Goal: Task Accomplishment & Management: Use online tool/utility

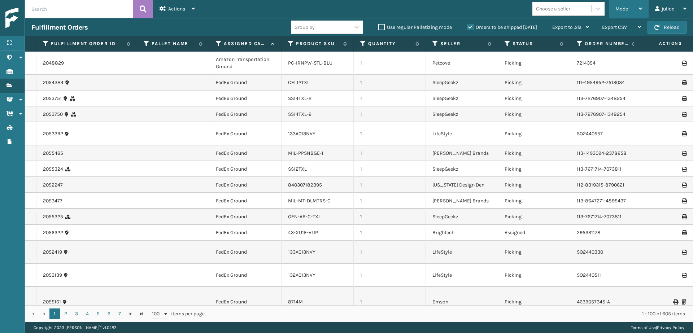
click at [637, 12] on div "Mode" at bounding box center [629, 9] width 27 height 18
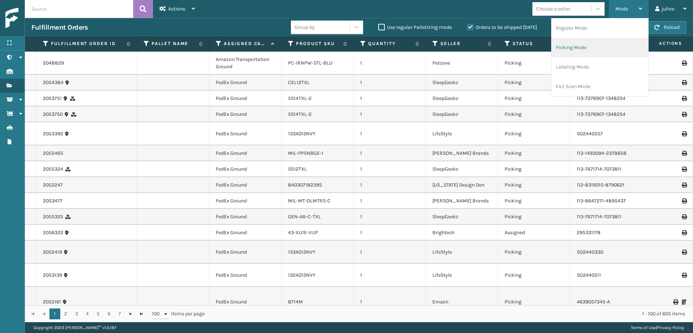
click at [620, 46] on li "Picking Mode" at bounding box center [600, 48] width 97 height 20
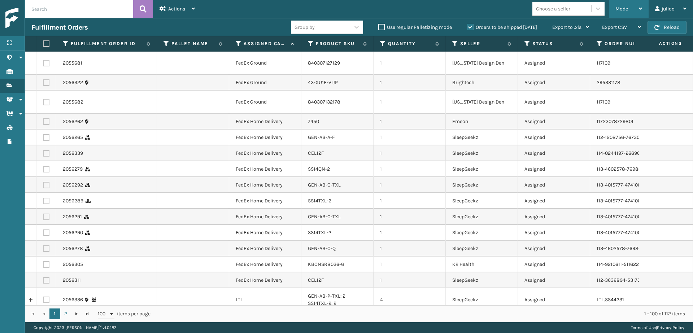
click at [623, 6] on span "Mode" at bounding box center [622, 9] width 13 height 6
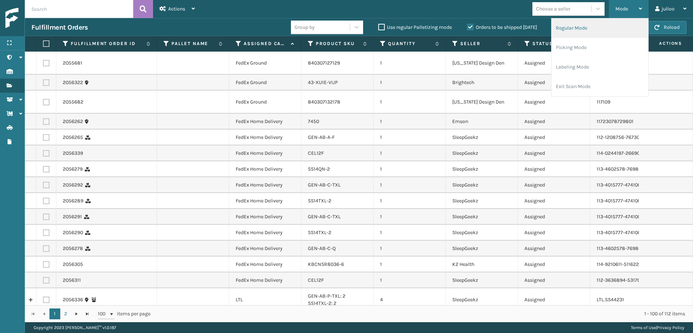
click at [577, 29] on li "Regular Mode" at bounding box center [600, 28] width 97 height 20
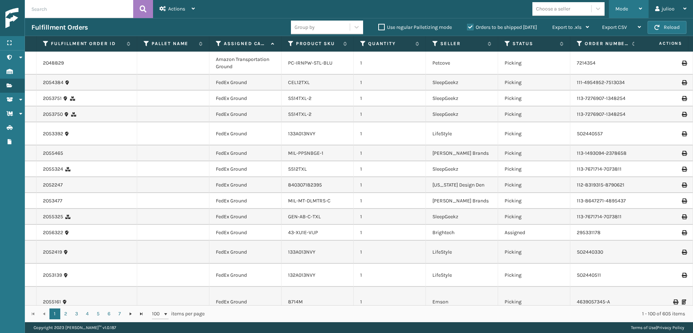
click at [627, 7] on span "Mode" at bounding box center [622, 9] width 13 height 6
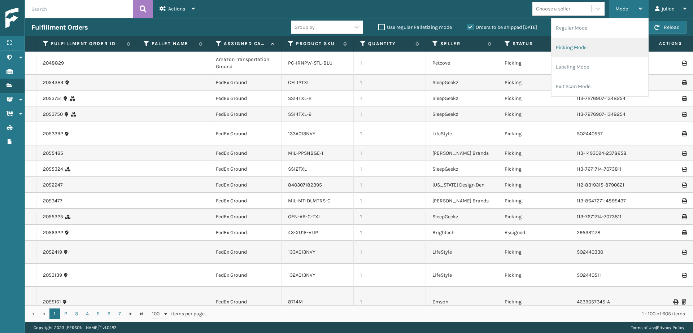
click at [583, 44] on li "Picking Mode" at bounding box center [600, 48] width 97 height 20
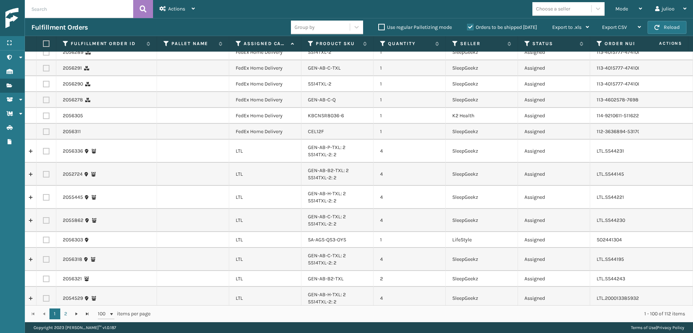
scroll to position [218, 0]
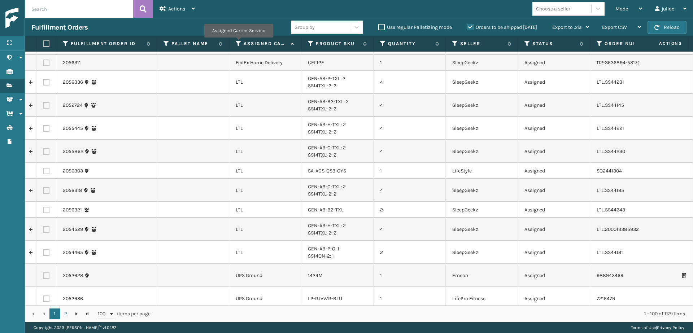
click at [238, 43] on icon at bounding box center [239, 43] width 6 height 7
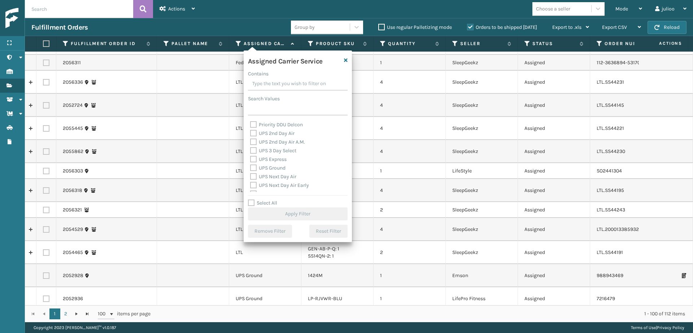
scroll to position [109, 0]
click at [253, 152] on label "UPS 2nd Day Air" at bounding box center [272, 154] width 44 height 6
click at [251, 152] on input "UPS 2nd Day Air" at bounding box center [250, 152] width 0 height 5
checkbox input "true"
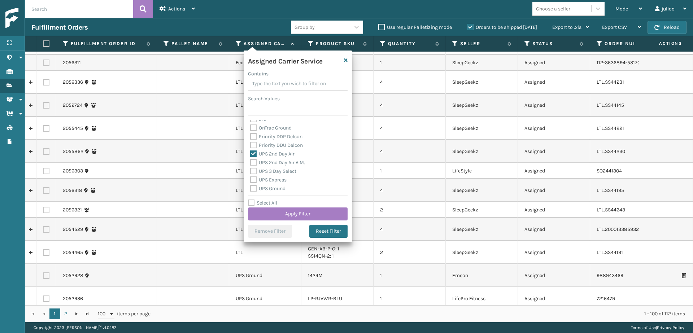
drag, startPoint x: 254, startPoint y: 162, endPoint x: 255, endPoint y: 169, distance: 7.3
click at [254, 162] on label "UPS 2nd Day Air A.M." at bounding box center [277, 163] width 55 height 6
click at [251, 162] on input "UPS 2nd Day Air A.M." at bounding box center [250, 161] width 0 height 5
checkbox input "true"
click at [255, 173] on label "UPS 3 Day Select" at bounding box center [273, 171] width 46 height 6
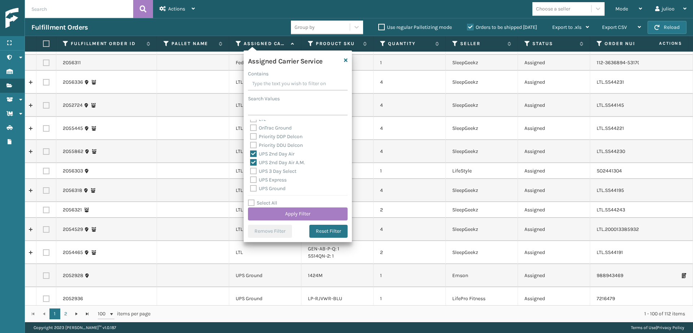
click at [251, 172] on input "UPS 3 Day Select" at bounding box center [250, 169] width 0 height 5
checkbox input "true"
click at [255, 177] on label "UPS Express" at bounding box center [268, 180] width 36 height 6
click at [251, 177] on input "UPS Express" at bounding box center [250, 178] width 0 height 5
checkbox input "true"
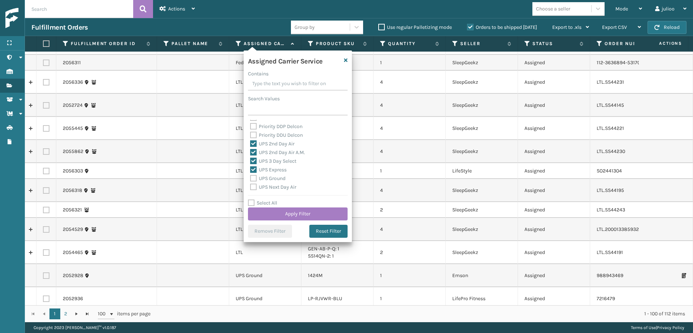
scroll to position [125, 0]
click at [255, 172] on label "UPS Ground" at bounding box center [267, 173] width 35 height 6
click at [251, 172] on input "UPS Ground" at bounding box center [250, 171] width 0 height 5
checkbox input "true"
click at [255, 181] on label "UPS Next Day Air" at bounding box center [273, 181] width 46 height 6
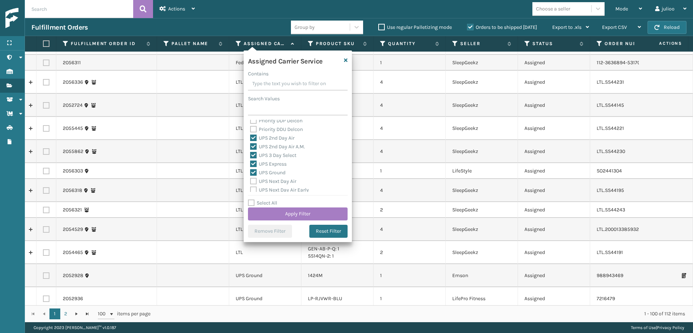
click at [251, 181] on input "UPS Next Day Air" at bounding box center [250, 179] width 0 height 5
checkbox input "true"
click at [254, 165] on label "UPS Next Day Air Early" at bounding box center [279, 165] width 59 height 6
click at [251, 165] on input "UPS Next Day Air Early" at bounding box center [250, 163] width 0 height 5
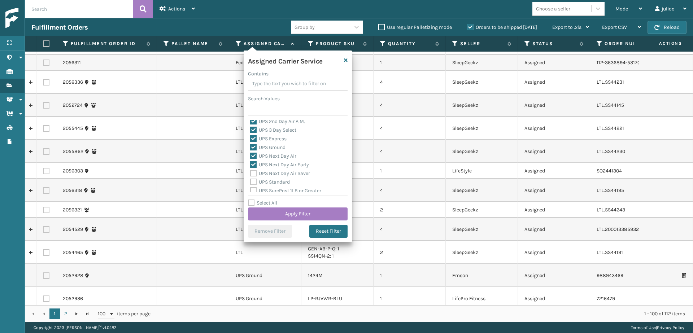
checkbox input "true"
click at [253, 170] on div "UPS Next Day Air Saver" at bounding box center [297, 173] width 95 height 9
click at [253, 173] on label "UPS Next Day Air Saver" at bounding box center [280, 173] width 60 height 6
click at [251, 173] on input "UPS Next Day Air Saver" at bounding box center [250, 171] width 0 height 5
checkbox input "true"
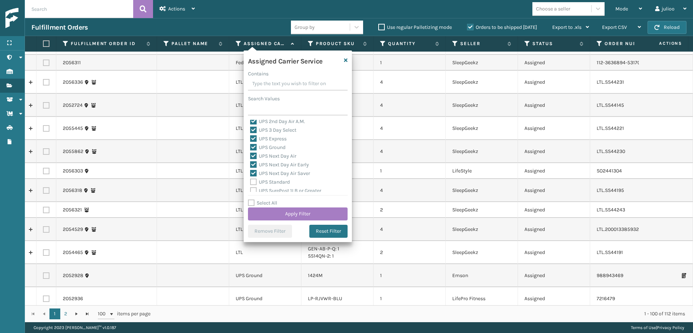
click at [254, 181] on label "UPS Standard" at bounding box center [270, 182] width 40 height 6
click at [251, 181] on input "UPS Standard" at bounding box center [250, 180] width 0 height 5
checkbox input "true"
click at [255, 151] on label "UPS SurePost 1LB or Greater" at bounding box center [285, 150] width 71 height 6
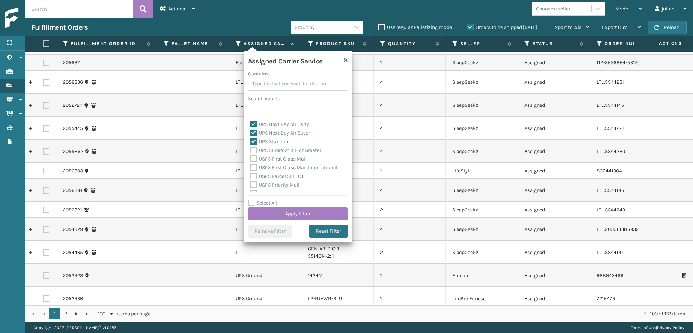
click at [251, 151] on input "UPS SurePost 1LB or Greater" at bounding box center [250, 148] width 0 height 5
checkbox input "true"
click at [253, 156] on label "USPS First Class Mail" at bounding box center [278, 159] width 57 height 6
click at [251, 156] on input "USPS First Class Mail" at bounding box center [250, 157] width 0 height 5
checkbox input "true"
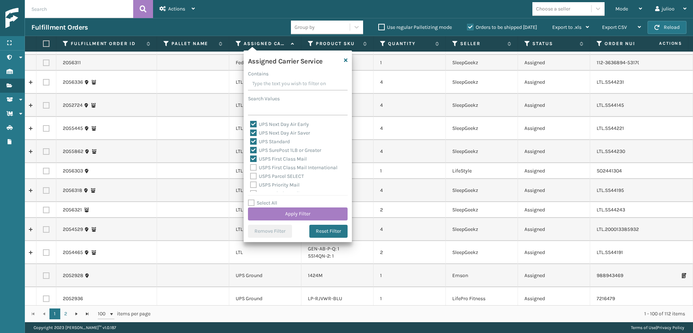
click at [254, 168] on label "USPS First Class Mail International" at bounding box center [293, 168] width 87 height 6
click at [251, 168] on input "USPS First Class Mail International" at bounding box center [250, 166] width 0 height 5
checkbox input "true"
click at [254, 175] on label "USPS Parcel SELECT" at bounding box center [277, 176] width 54 height 6
click at [251, 175] on input "USPS Parcel SELECT" at bounding box center [250, 174] width 0 height 5
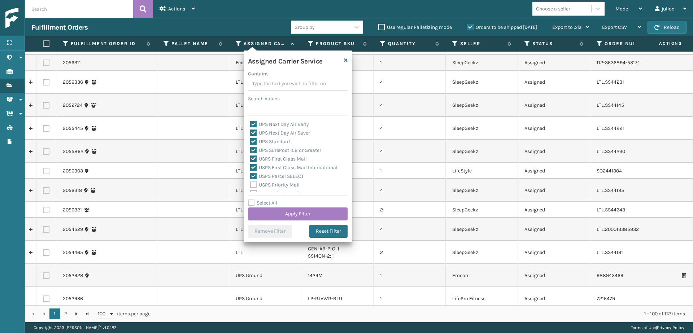
checkbox input "true"
click at [255, 152] on label "USPS Priority Mail" at bounding box center [274, 153] width 49 height 6
click at [251, 152] on input "USPS Priority Mail" at bounding box center [250, 151] width 0 height 5
checkbox input "true"
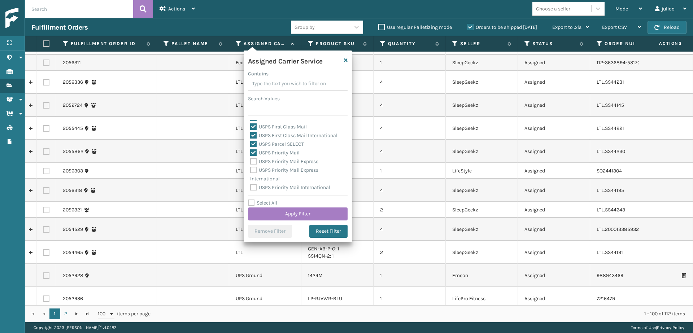
click at [254, 160] on label "USPS Priority Mail Express" at bounding box center [284, 162] width 68 height 6
click at [251, 160] on input "USPS Priority Mail Express" at bounding box center [250, 159] width 0 height 5
checkbox input "true"
click at [253, 170] on label "USPS Priority Mail Express International" at bounding box center [284, 174] width 68 height 15
click at [251, 170] on input "USPS Priority Mail Express International" at bounding box center [250, 168] width 0 height 5
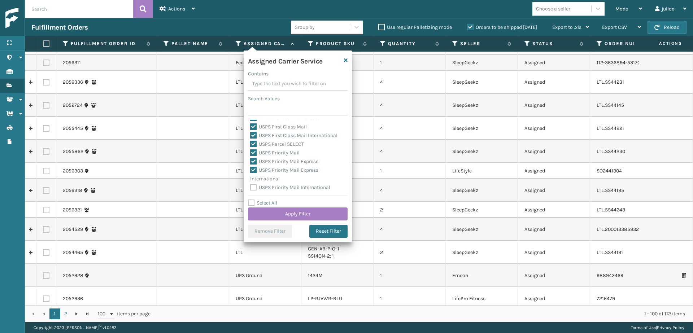
checkbox input "true"
click at [289, 216] on button "Apply Filter" at bounding box center [298, 214] width 100 height 13
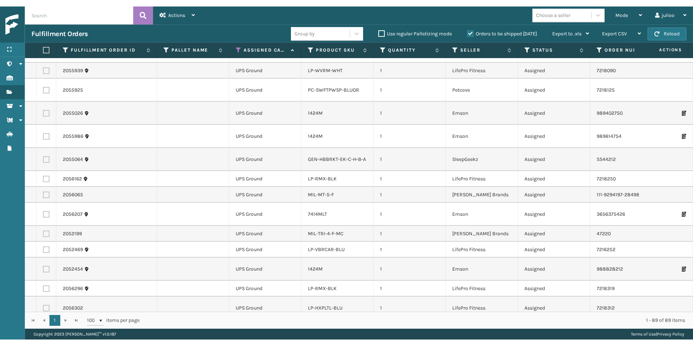
scroll to position [0, 0]
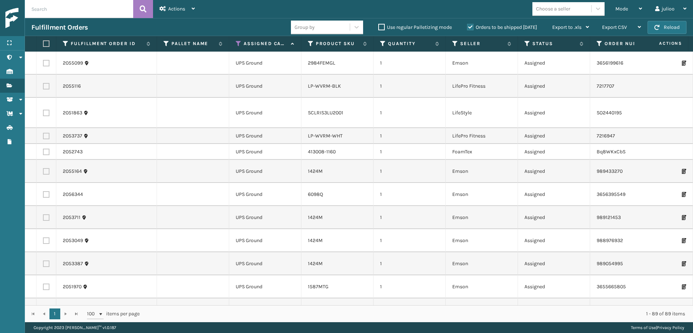
click at [47, 46] on label at bounding box center [45, 43] width 4 height 7
click at [43, 46] on input "checkbox" at bounding box center [43, 44] width 0 height 5
checkbox input "true"
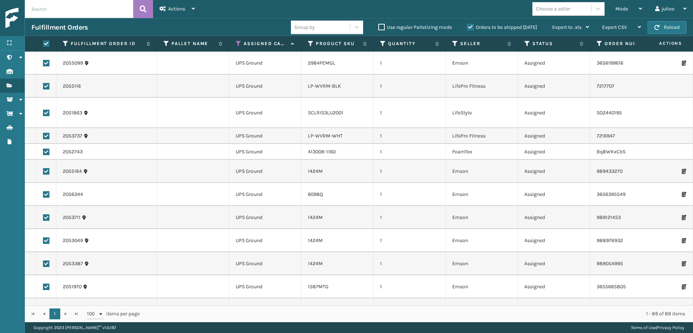
checkbox input "true"
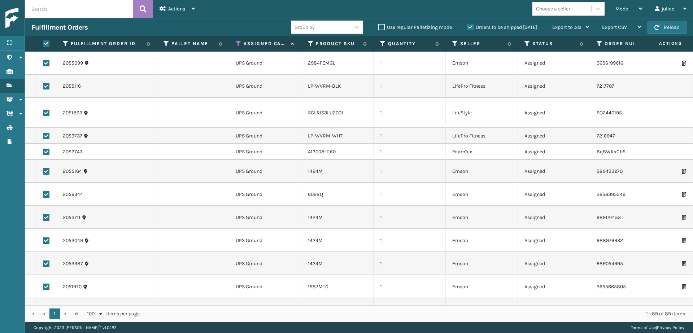
checkbox input "true"
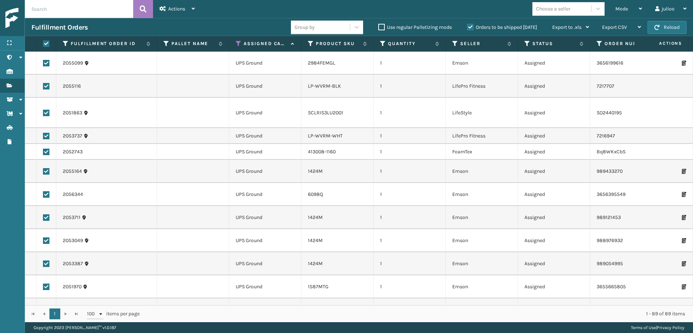
checkbox input "true"
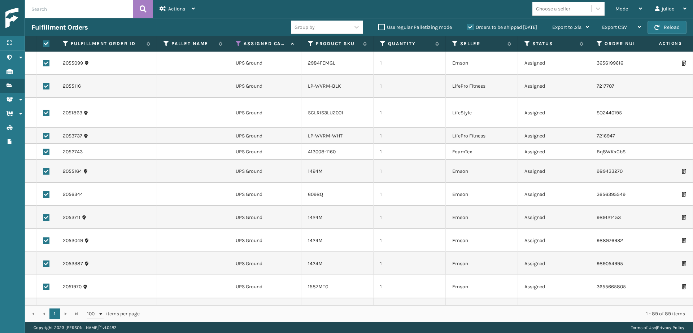
checkbox input "true"
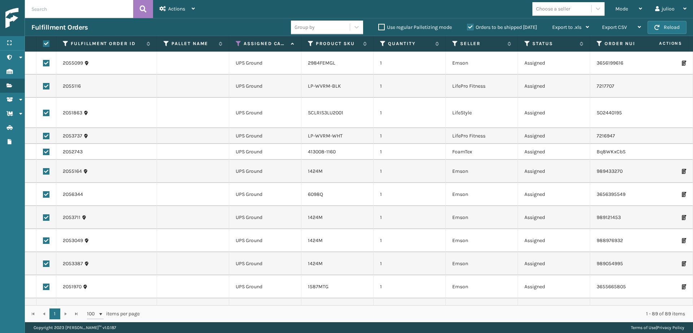
checkbox input "true"
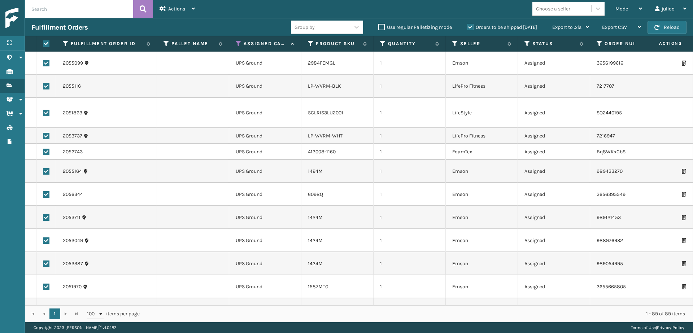
checkbox input "true"
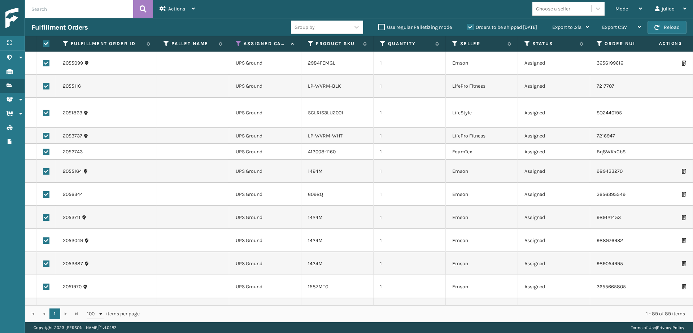
checkbox input "true"
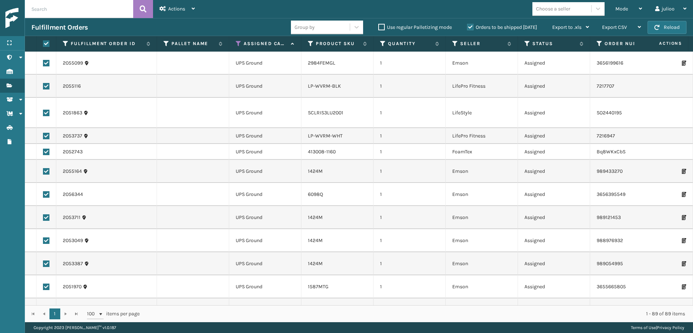
checkbox input "true"
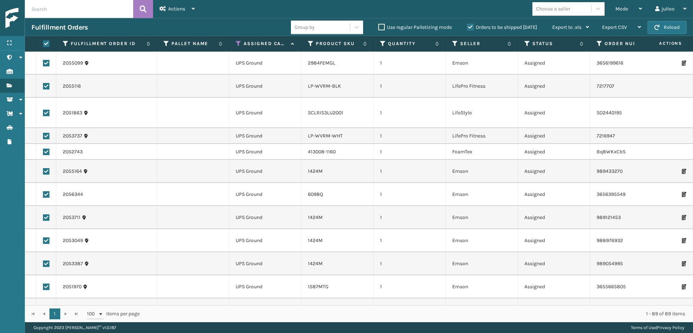
checkbox input "true"
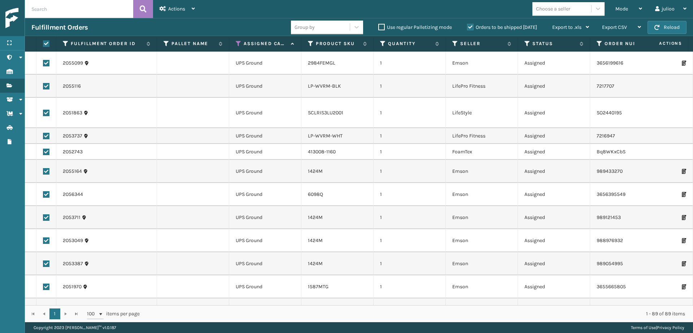
checkbox input "true"
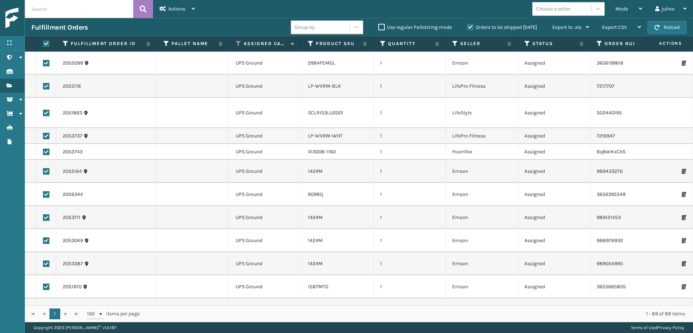
checkbox input "true"
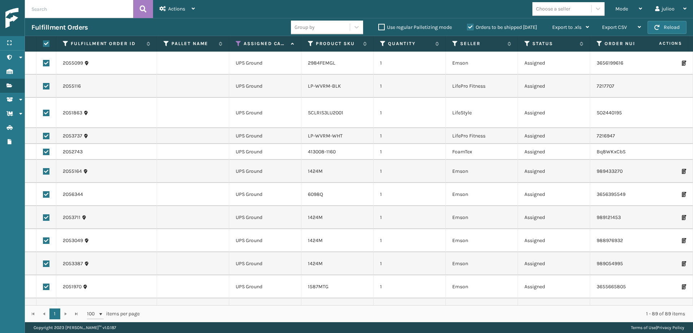
checkbox input "true"
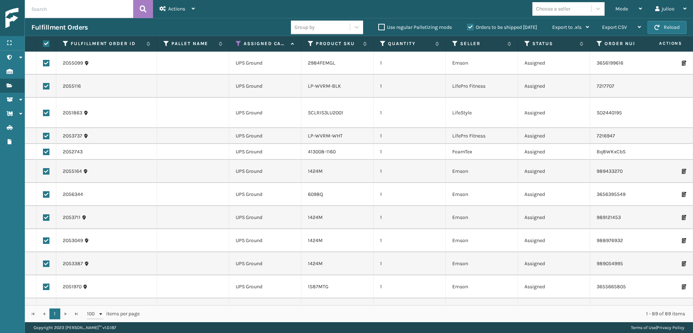
checkbox input "true"
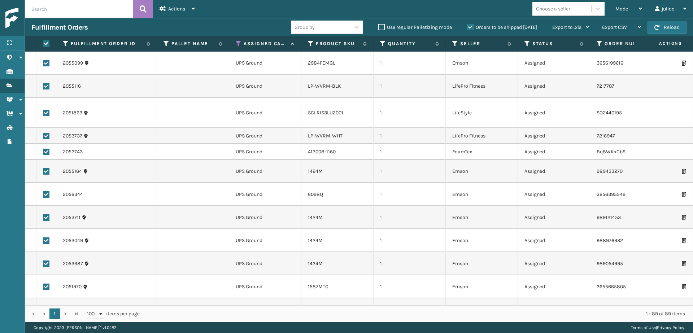
checkbox input "true"
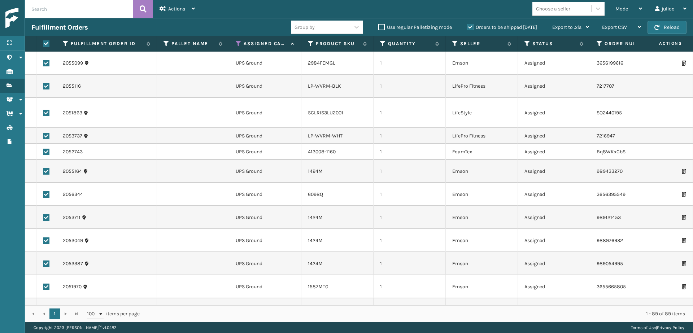
checkbox input "true"
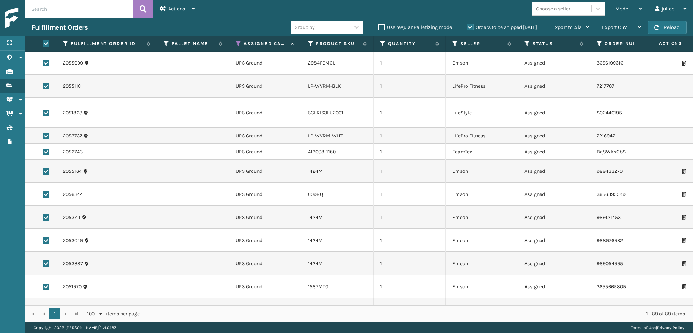
checkbox input "true"
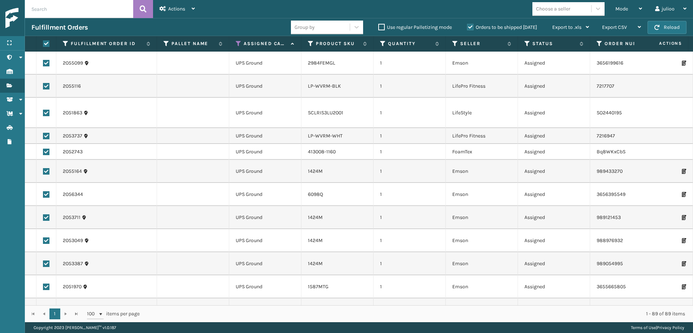
checkbox input "true"
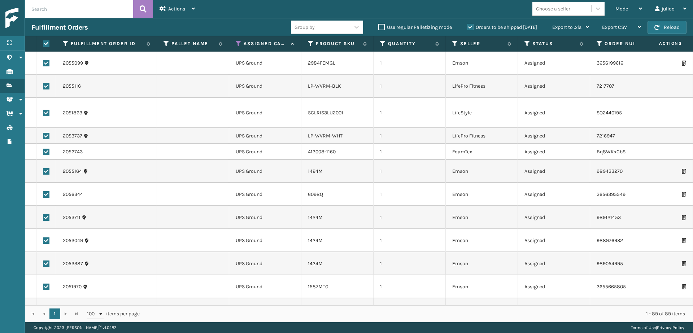
checkbox input "true"
click at [176, 14] on div "Actions" at bounding box center [177, 9] width 35 height 18
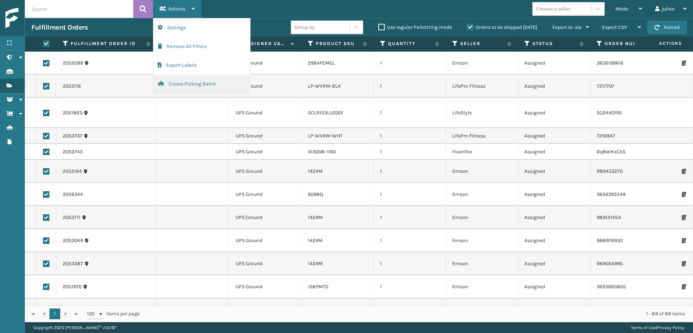
click at [188, 87] on button "Create Picking Batch" at bounding box center [201, 84] width 97 height 19
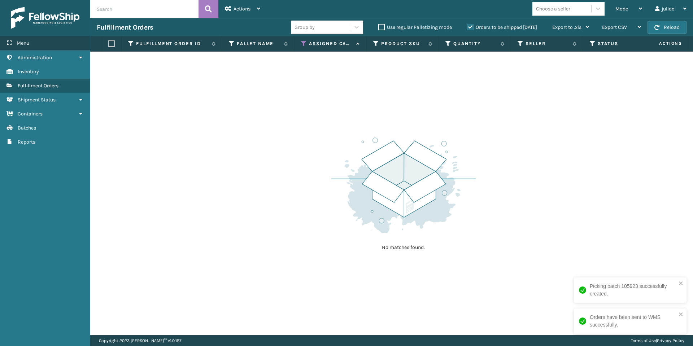
click at [58, 42] on div "Menu" at bounding box center [45, 43] width 90 height 14
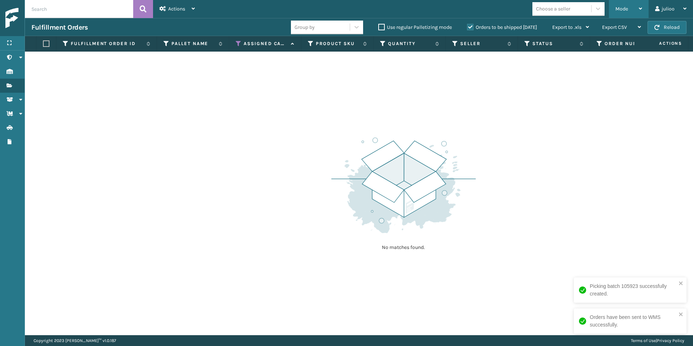
click at [640, 7] on div "Mode" at bounding box center [629, 9] width 27 height 18
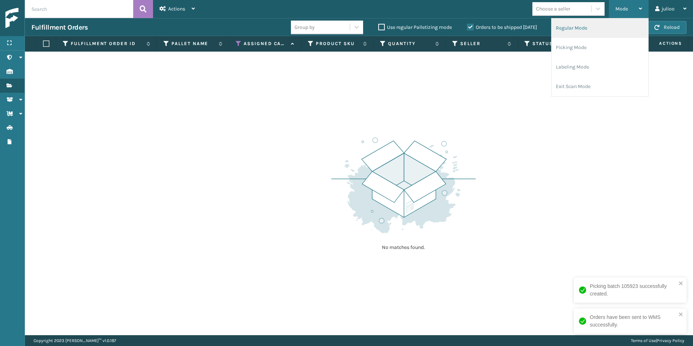
click at [572, 31] on li "Regular Mode" at bounding box center [600, 28] width 97 height 20
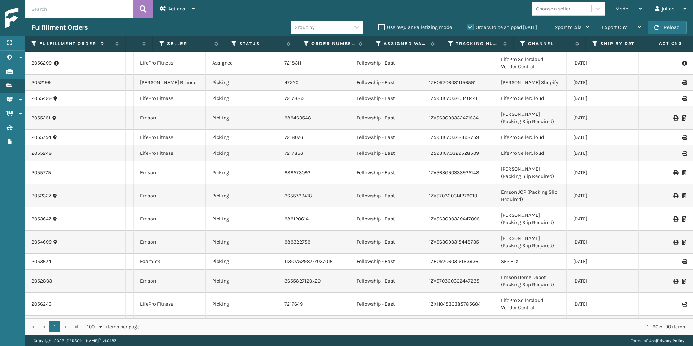
scroll to position [0, 297]
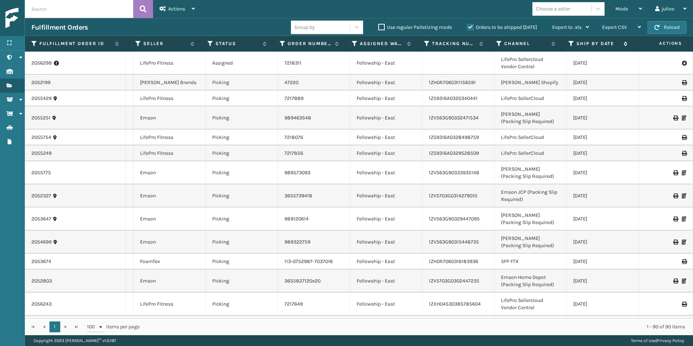
click at [572, 44] on icon at bounding box center [572, 43] width 6 height 7
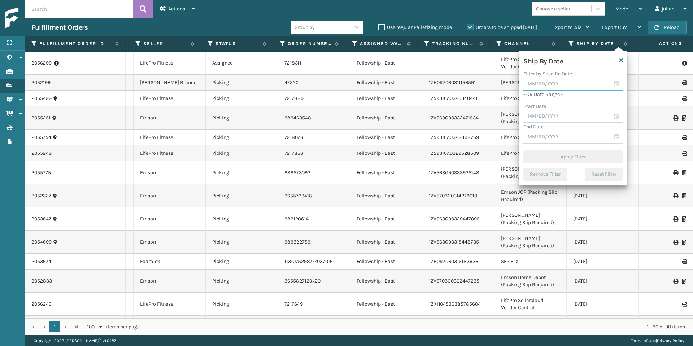
click at [617, 85] on input "text" at bounding box center [574, 84] width 100 height 13
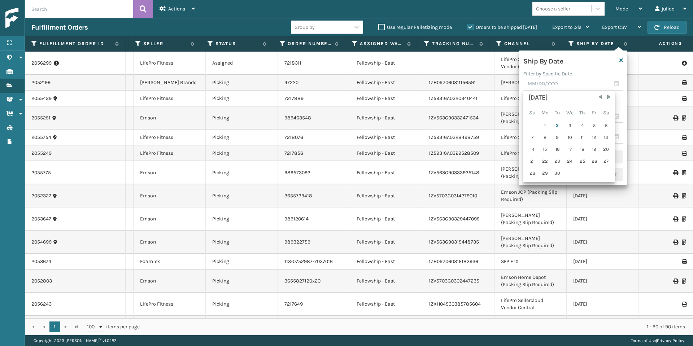
click at [587, 76] on div "Filter by Specific Date" at bounding box center [574, 74] width 100 height 8
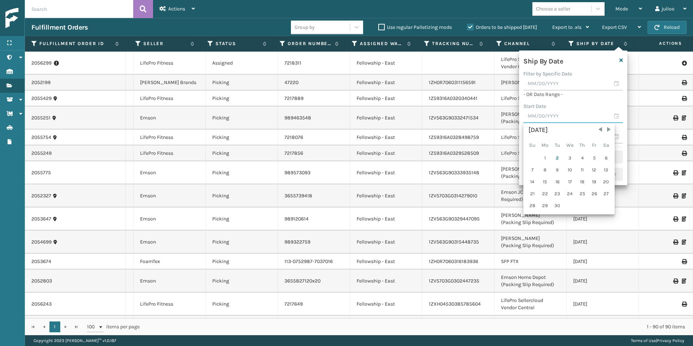
click at [618, 117] on input "text" at bounding box center [574, 116] width 100 height 13
click at [599, 131] on span "Previous Month" at bounding box center [600, 129] width 7 height 7
click at [532, 205] on div "24" at bounding box center [532, 205] width 11 height 11
type input "[DATE]"
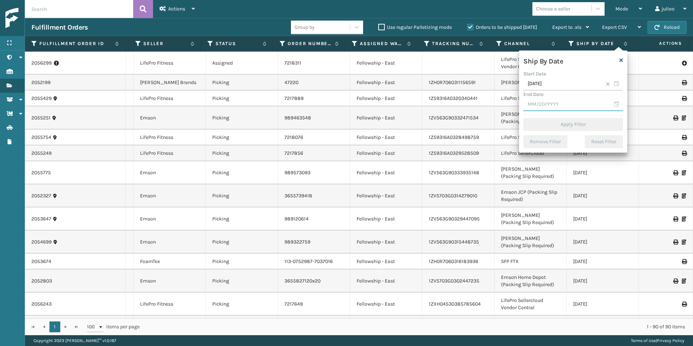
click at [615, 105] on input "text" at bounding box center [574, 104] width 100 height 13
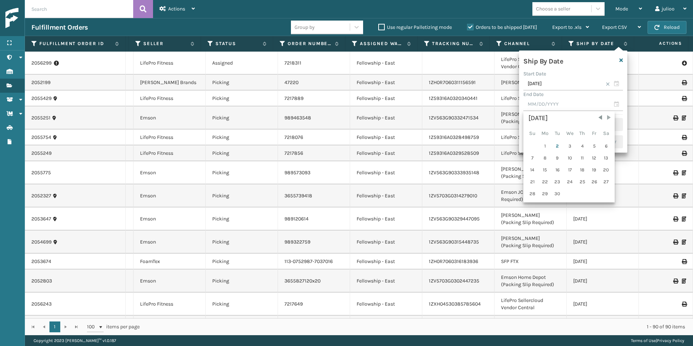
click at [609, 118] on span "Next Month" at bounding box center [609, 117] width 7 height 7
click at [600, 118] on span "Previous Month" at bounding box center [600, 117] width 7 height 7
click at [601, 118] on span "Previous Month" at bounding box center [600, 117] width 7 height 7
click at [531, 206] on div "31" at bounding box center [532, 205] width 11 height 11
type input "[DATE]"
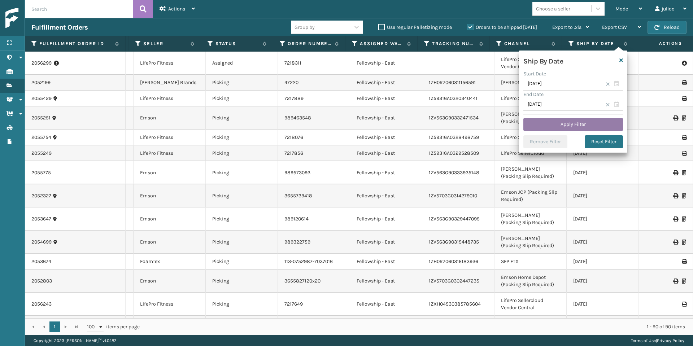
click at [576, 127] on button "Apply Filter" at bounding box center [574, 124] width 100 height 13
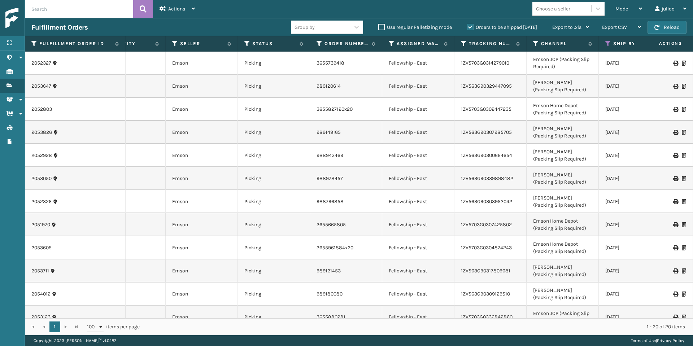
scroll to position [0, 0]
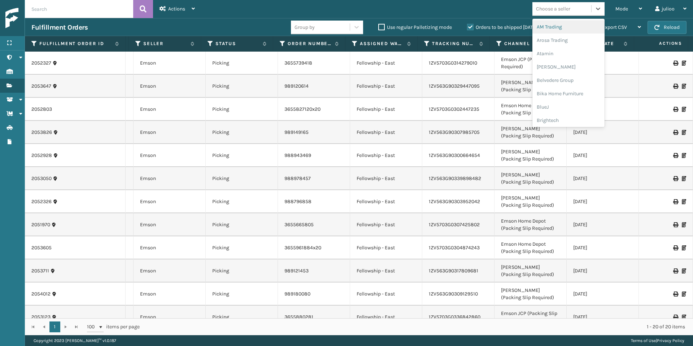
click at [564, 4] on div "Choose a seller" at bounding box center [562, 9] width 59 height 12
type input "em"
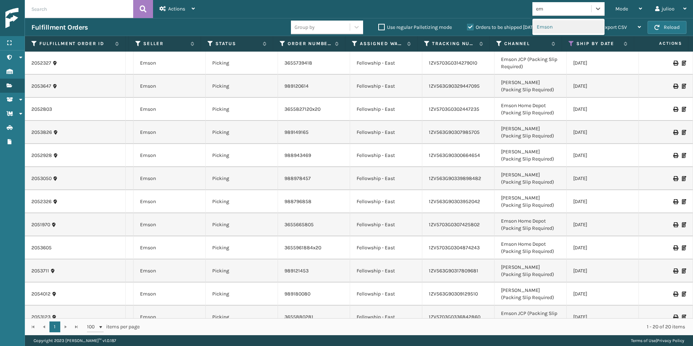
click at [557, 24] on div "Emson" at bounding box center [569, 26] width 72 height 13
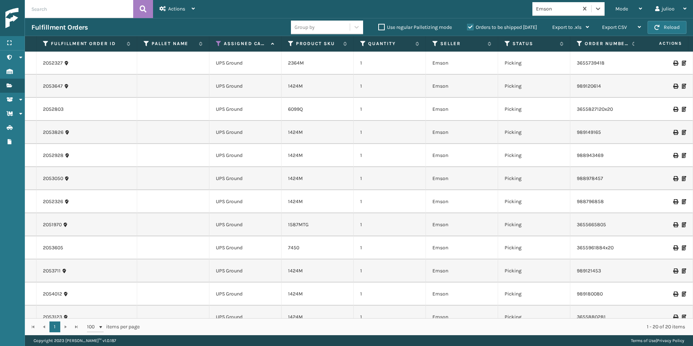
click at [473, 27] on label "Orders to be shipped [DATE]" at bounding box center [502, 27] width 70 height 6
click at [468, 27] on input "Orders to be shipped [DATE]" at bounding box center [467, 25] width 0 height 5
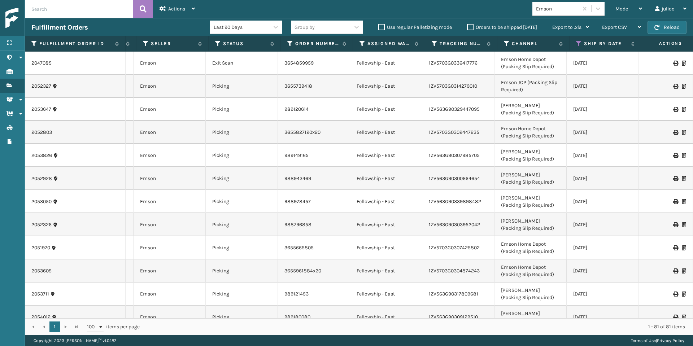
scroll to position [0, 297]
click at [572, 44] on icon at bounding box center [572, 43] width 6 height 7
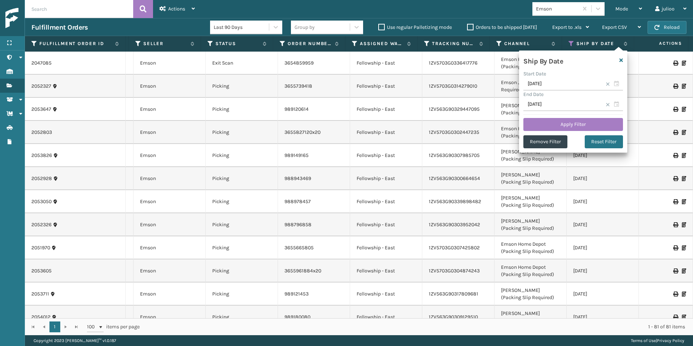
click at [489, 72] on td "1ZV5703G0336417776" at bounding box center [459, 63] width 72 height 23
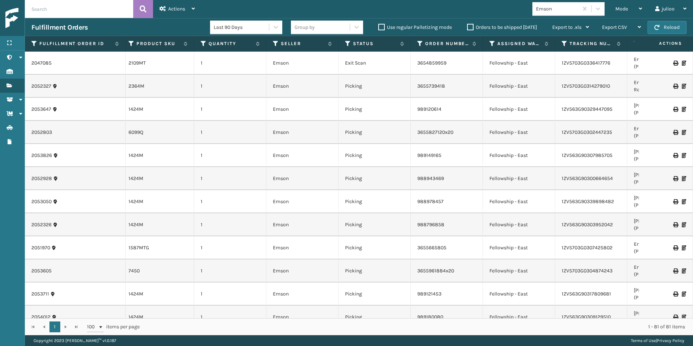
scroll to position [0, 20]
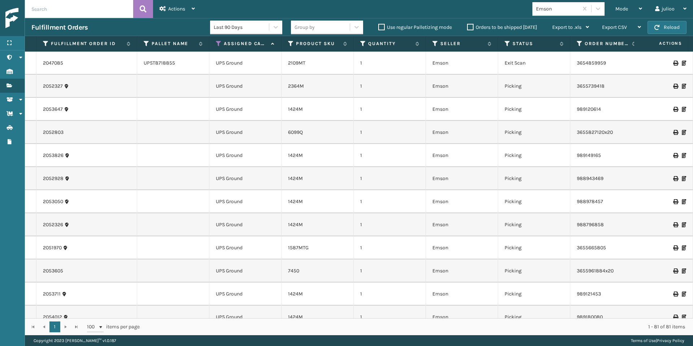
click at [218, 45] on icon at bounding box center [219, 43] width 6 height 7
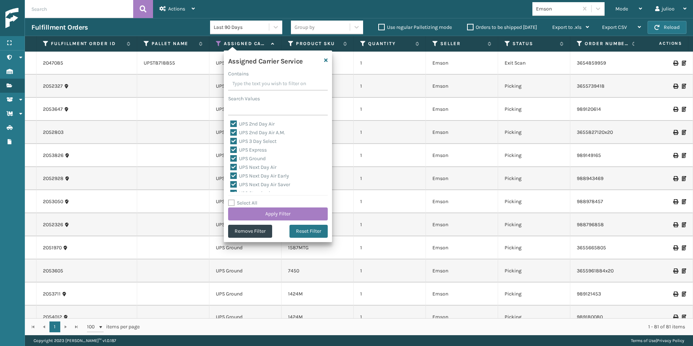
drag, startPoint x: 231, startPoint y: 203, endPoint x: 233, endPoint y: 199, distance: 5.0
click at [231, 203] on label "Select All" at bounding box center [242, 203] width 29 height 6
click at [231, 200] on input "Select All" at bounding box center [282, 199] width 108 height 1
checkbox input "true"
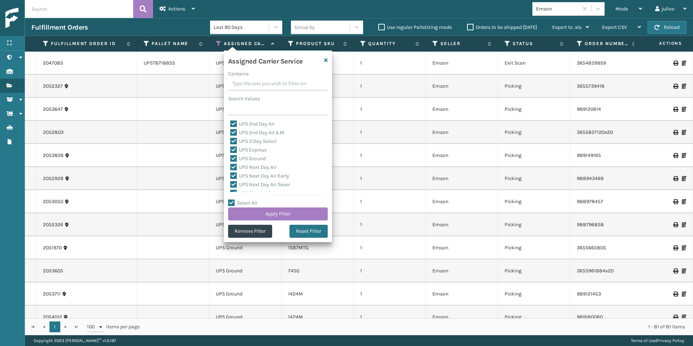
checkbox input "true"
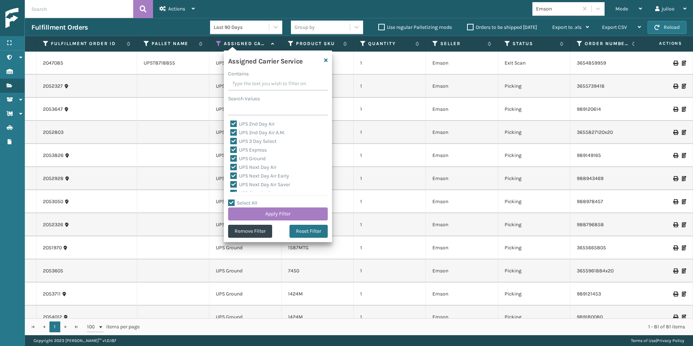
checkbox input "true"
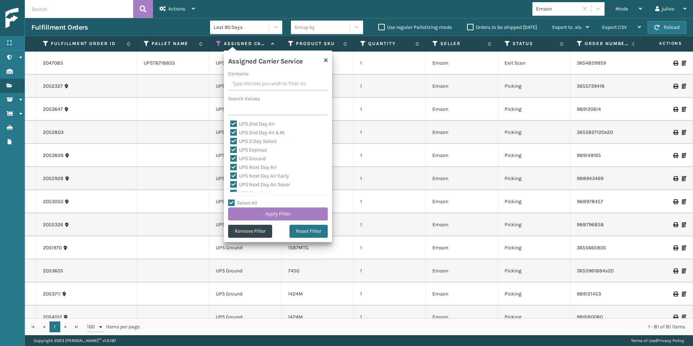
checkbox input "true"
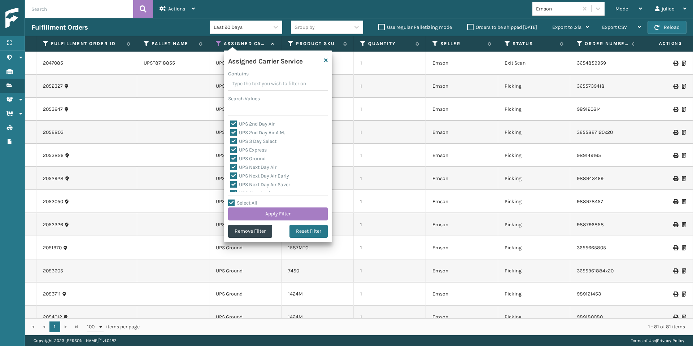
checkbox input "true"
click at [232, 155] on label "LTL" at bounding box center [238, 156] width 16 height 6
click at [231, 155] on input "LTL" at bounding box center [230, 154] width 0 height 5
checkbox input "false"
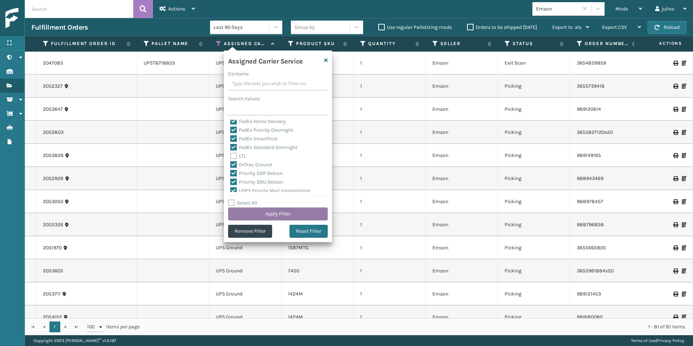
click at [274, 215] on button "Apply Filter" at bounding box center [278, 214] width 100 height 13
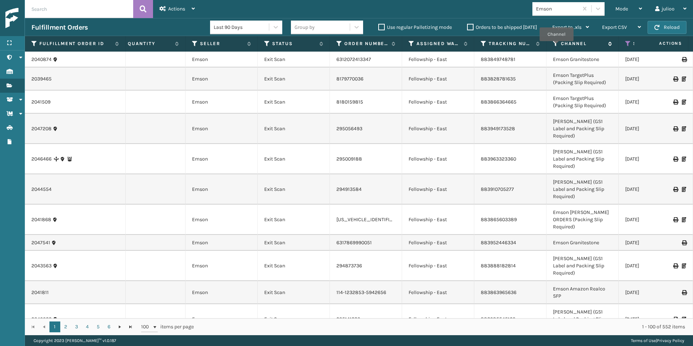
click at [557, 46] on icon at bounding box center [556, 43] width 6 height 7
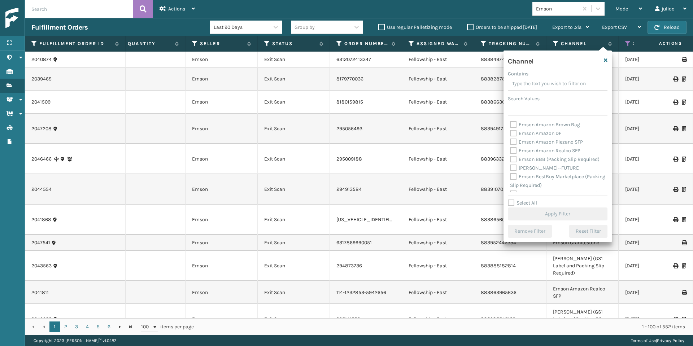
click at [514, 156] on label "Emson BBB (Packing Slip Required)" at bounding box center [555, 159] width 90 height 6
click at [511, 155] on input "Emson BBB (Packing Slip Required)" at bounding box center [510, 157] width 0 height 5
checkbox input "true"
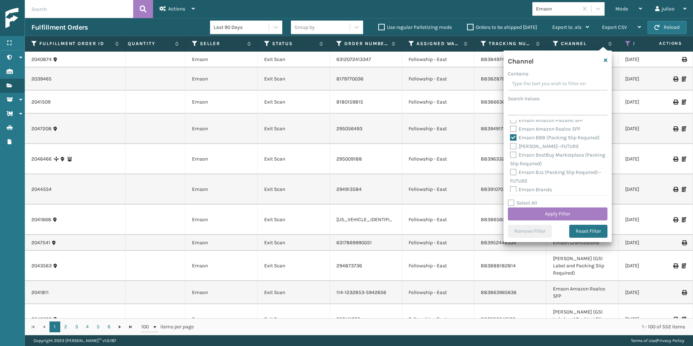
click at [515, 155] on label "Emson BestBuy Marketplace (Packing Slip Required)" at bounding box center [557, 159] width 95 height 15
click at [511, 155] on input "Emson BestBuy Marketplace (Packing Slip Required)" at bounding box center [510, 153] width 0 height 5
checkbox input "true"
click at [512, 170] on label "Emson BJs (Packing Slip Required)--FUTURE" at bounding box center [555, 176] width 91 height 15
click at [511, 170] on input "Emson BJs (Packing Slip Required)--FUTURE" at bounding box center [510, 170] width 0 height 5
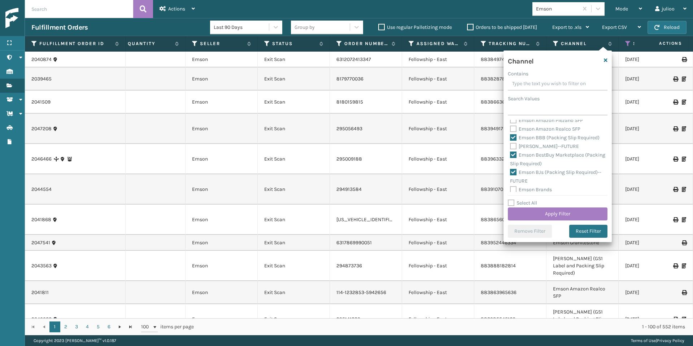
checkbox input "true"
click at [516, 129] on label "Emson [PERSON_NAME] ORDERS (Packing Slip Required)" at bounding box center [552, 132] width 85 height 15
click at [511, 128] on input "Emson [PERSON_NAME] ORDERS (Packing Slip Required)" at bounding box center [510, 126] width 0 height 5
checkbox input "true"
click at [515, 172] on label "Emson Groupon (Packing Slip Required)" at bounding box center [548, 176] width 76 height 15
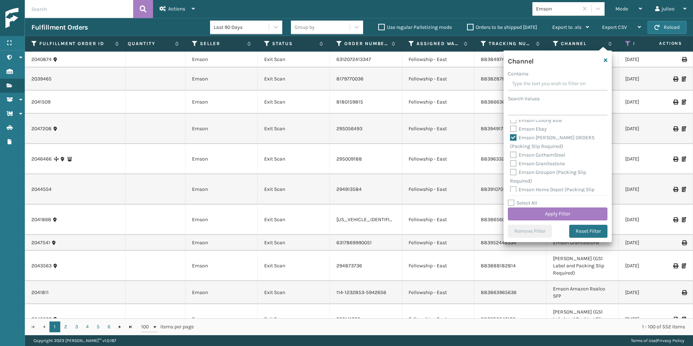
click at [511, 172] on input "Emson Groupon (Packing Slip Required)" at bounding box center [510, 170] width 0 height 5
checkbox input "true"
click at [515, 171] on label "Emson Home Depot (Packing Slip Required)" at bounding box center [552, 175] width 85 height 15
click at [511, 171] on input "Emson Home Depot (Packing Slip Required)" at bounding box center [510, 168] width 0 height 5
checkbox input "true"
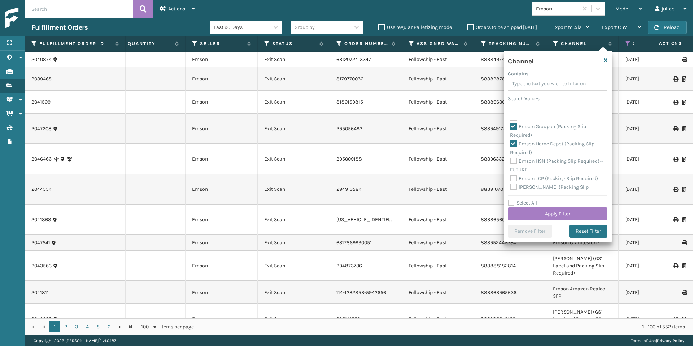
click at [514, 163] on label "Emson HSN (Packing Slip Required)--FUTURE" at bounding box center [556, 165] width 93 height 15
click at [511, 162] on input "Emson HSN (Packing Slip Required)--FUTURE" at bounding box center [510, 159] width 0 height 5
checkbox input "true"
click at [512, 176] on label "Emson JCP (Packing Slip Required)" at bounding box center [554, 179] width 88 height 6
click at [511, 176] on input "Emson JCP (Packing Slip Required)" at bounding box center [510, 176] width 0 height 5
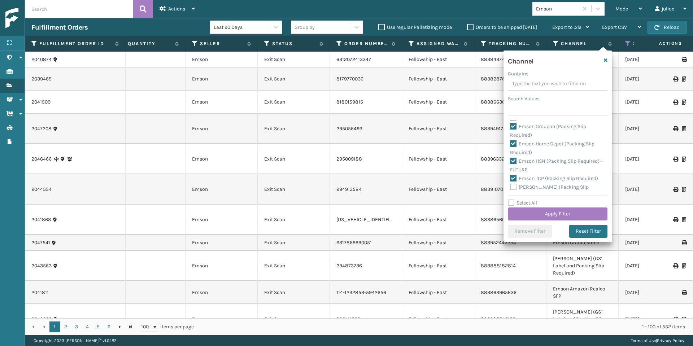
checkbox input "true"
drag, startPoint x: 513, startPoint y: 186, endPoint x: 533, endPoint y: 170, distance: 25.5
click at [513, 186] on label "[PERSON_NAME] (Packing Slip Required)" at bounding box center [549, 191] width 79 height 15
click at [511, 186] on input "[PERSON_NAME] (Packing Slip Required)" at bounding box center [510, 185] width 0 height 5
checkbox input "true"
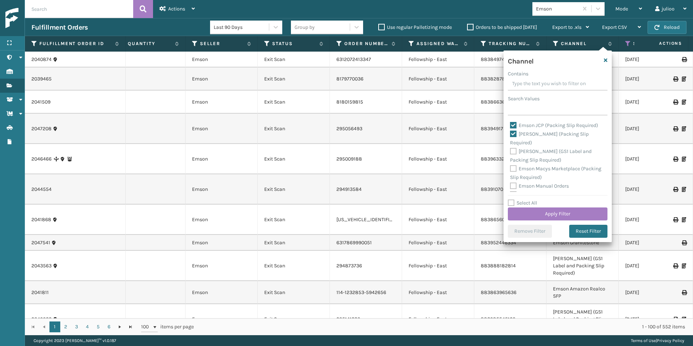
click at [515, 152] on label "[PERSON_NAME] (GS1 Label and Packing Slip Required)" at bounding box center [551, 155] width 82 height 15
click at [511, 152] on input "[PERSON_NAME] (GS1 Label and Packing Slip Required)" at bounding box center [510, 149] width 0 height 5
checkbox input "true"
click at [513, 168] on label "Emson Macys Marketplace (Packing Slip Required)" at bounding box center [555, 173] width 91 height 15
click at [511, 168] on input "Emson Macys Marketplace (Packing Slip Required)" at bounding box center [510, 167] width 0 height 5
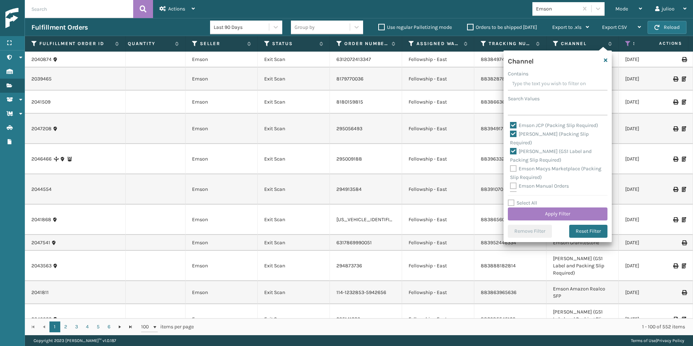
checkbox input "true"
click at [513, 123] on label "[PERSON_NAME] (Packing Slip Required)--FUTURE" at bounding box center [549, 125] width 79 height 15
click at [511, 122] on input "[PERSON_NAME] (Packing Slip Required)--FUTURE" at bounding box center [510, 119] width 0 height 5
checkbox input "true"
click at [514, 140] on label "Emson QVC (Packing Slip Required 2 Pages)--FUTURE" at bounding box center [555, 142] width 91 height 15
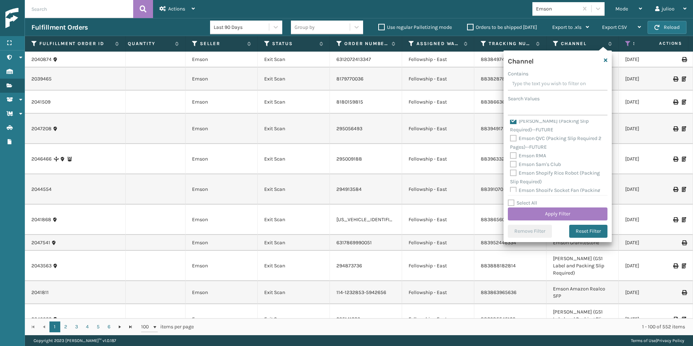
click at [511, 139] on input "Emson QVC (Packing Slip Required 2 Pages)--FUTURE" at bounding box center [510, 136] width 0 height 5
checkbox input "true"
click at [514, 162] on label "Emson Shopify Rice Robot (Packing Slip Required)" at bounding box center [555, 167] width 90 height 15
click at [511, 162] on input "Emson Shopify Rice Robot (Packing Slip Required)" at bounding box center [510, 161] width 0 height 5
checkbox input "true"
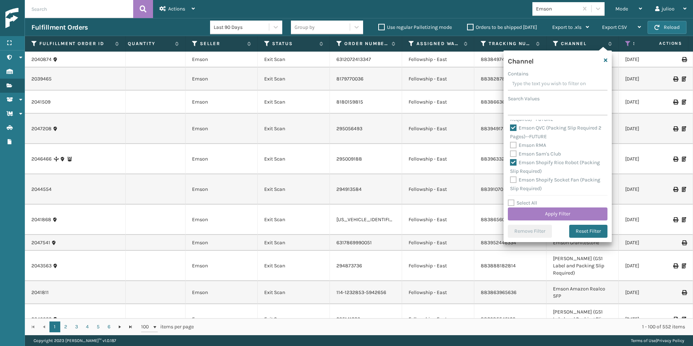
click at [512, 182] on label "Emson Shopify Socket Fan (Packing Slip Required)" at bounding box center [555, 184] width 90 height 15
click at [511, 181] on input "Emson Shopify Socket Fan (Packing Slip Required)" at bounding box center [510, 178] width 0 height 5
checkbox input "true"
click at [514, 148] on label "Emson Target (Packing Slip Required)--FUTURE" at bounding box center [545, 153] width 71 height 15
click at [511, 148] on input "Emson Target (Packing Slip Required)--FUTURE" at bounding box center [510, 147] width 0 height 5
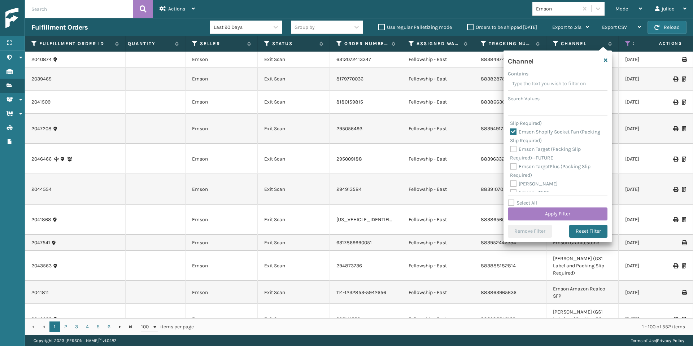
checkbox input "true"
click at [515, 166] on label "Emson TargetPlus (Packing Slip Required)" at bounding box center [550, 171] width 81 height 15
click at [511, 166] on input "Emson TargetPlus (Packing Slip Required)" at bounding box center [510, 165] width 0 height 5
checkbox input "true"
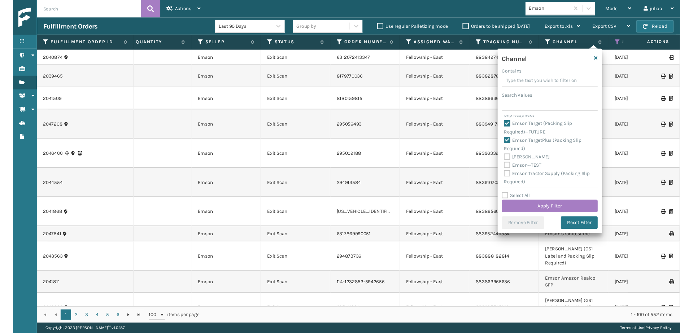
scroll to position [456, 0]
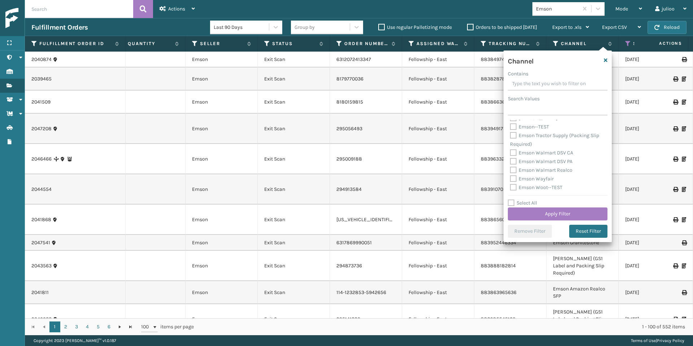
click at [515, 136] on label "Emson Tractor Supply (Packing Slip Required)" at bounding box center [554, 140] width 89 height 15
click at [511, 136] on input "Emson Tractor Supply (Packing Slip Required)" at bounding box center [510, 133] width 0 height 5
checkbox input "true"
click at [552, 213] on button "Apply Filter" at bounding box center [558, 214] width 100 height 13
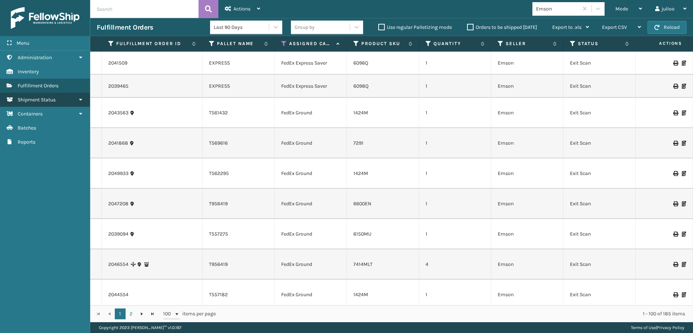
click at [36, 103] on link "Shipment Status" at bounding box center [45, 100] width 90 height 14
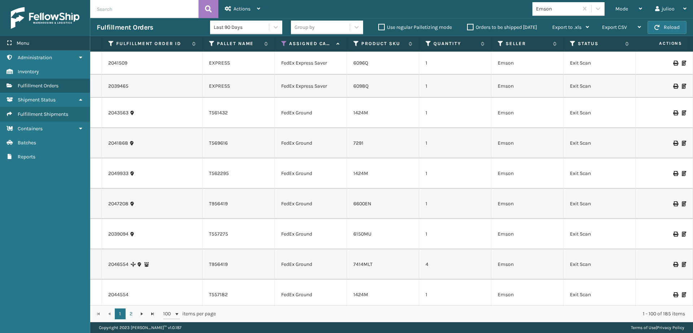
click at [26, 40] on span "Menu" at bounding box center [23, 43] width 13 height 6
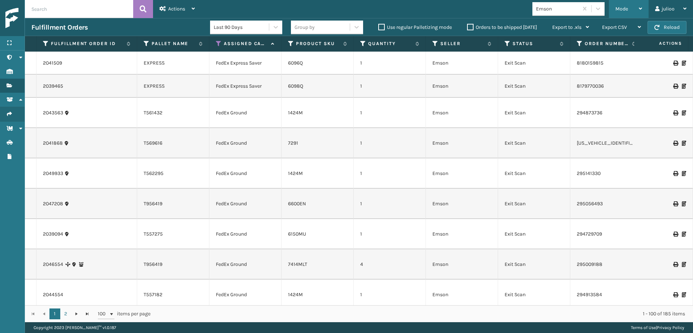
click at [624, 12] on div "Mode" at bounding box center [629, 9] width 27 height 18
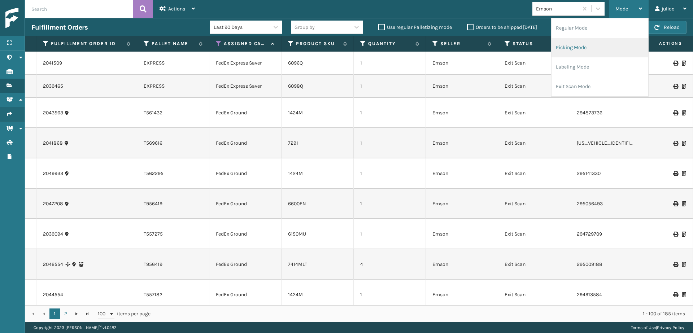
click at [597, 42] on li "Picking Mode" at bounding box center [600, 48] width 97 height 20
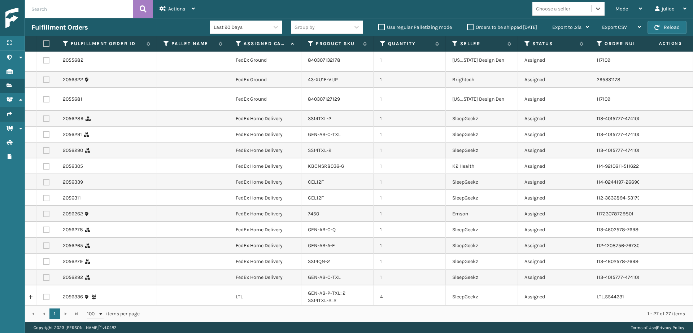
scroll to position [107, 0]
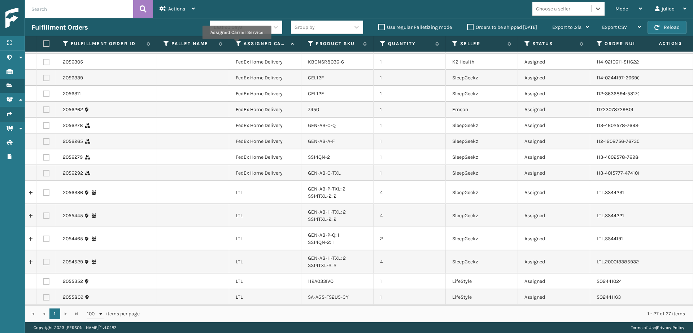
click at [237, 44] on icon at bounding box center [239, 43] width 6 height 7
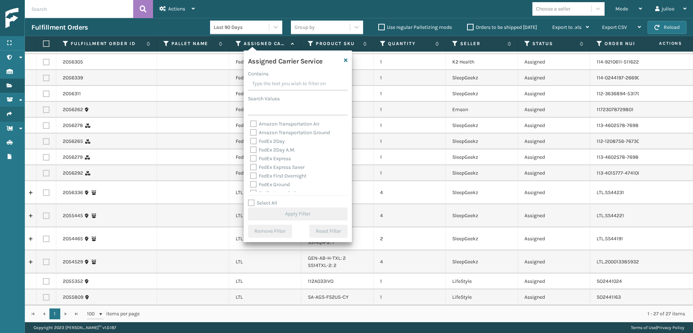
click at [250, 203] on label "Select All" at bounding box center [262, 203] width 29 height 6
click at [250, 200] on input "Select All" at bounding box center [302, 199] width 108 height 1
checkbox input "true"
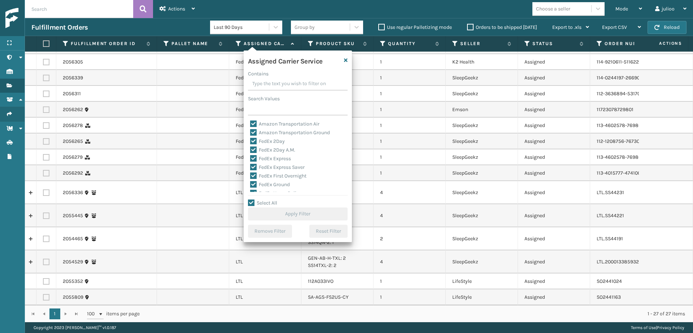
checkbox input "true"
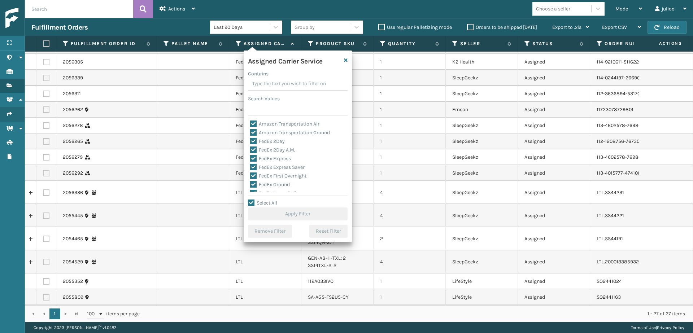
checkbox input "true"
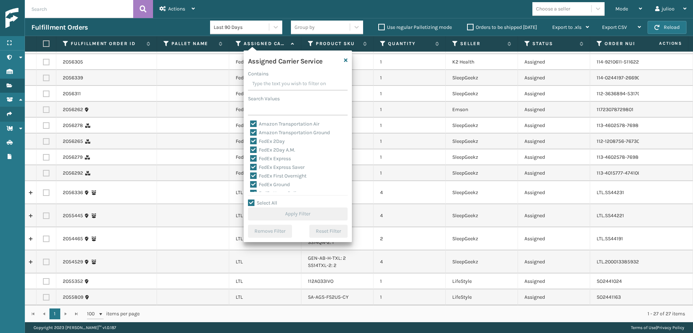
checkbox input "true"
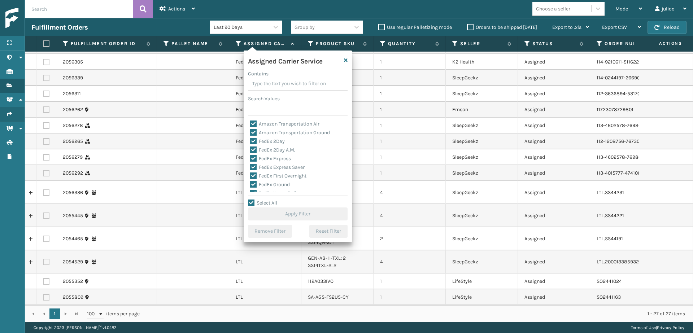
checkbox input "true"
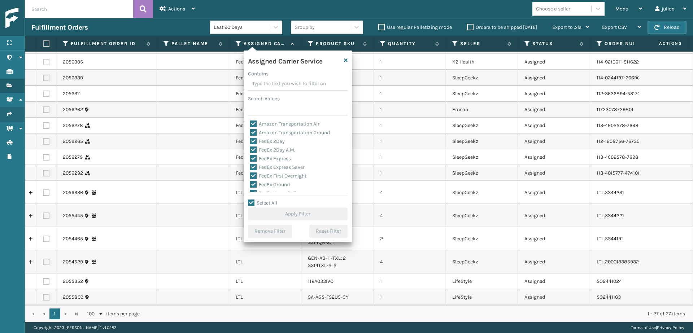
checkbox input "true"
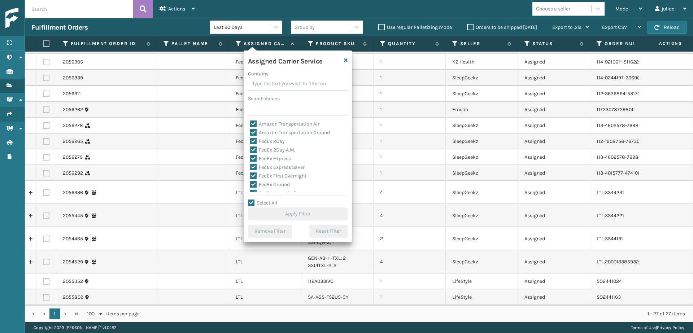
checkbox input "true"
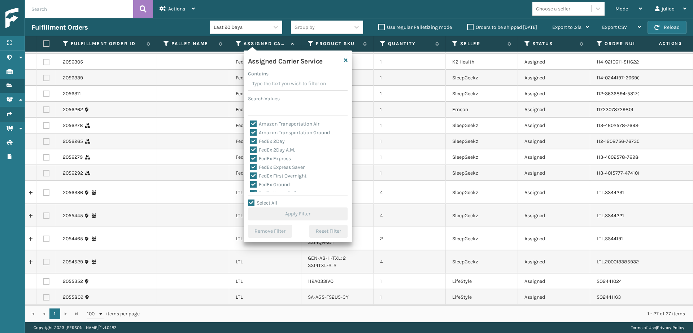
checkbox input "true"
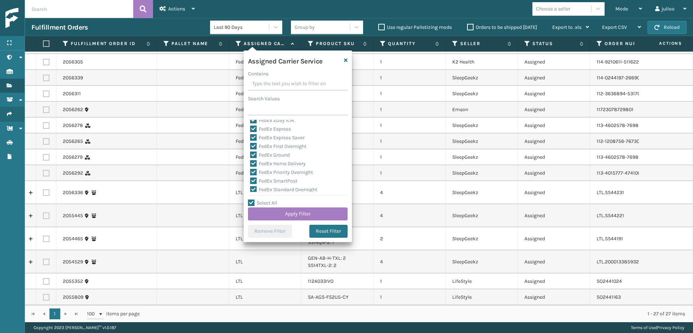
scroll to position [57, 0]
click at [254, 171] on label "LTL" at bounding box center [258, 171] width 16 height 6
click at [251, 171] on input "LTL" at bounding box center [250, 169] width 0 height 5
checkbox input "false"
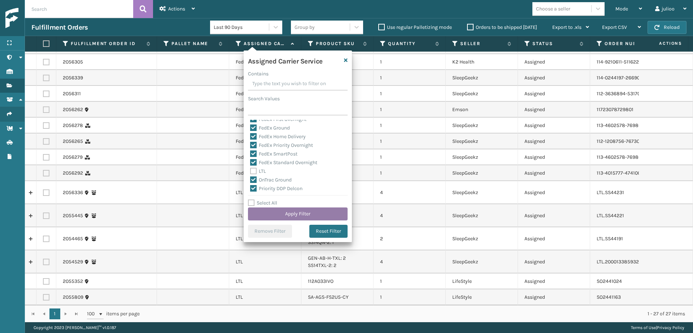
click at [300, 213] on button "Apply Filter" at bounding box center [298, 214] width 100 height 13
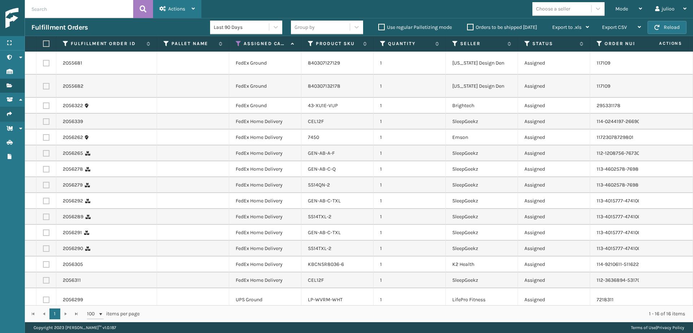
scroll to position [13, 0]
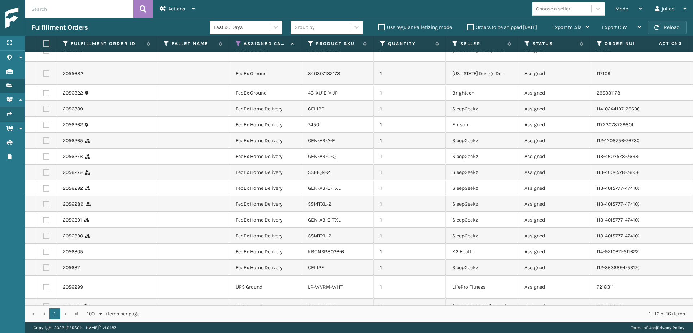
click at [662, 30] on button "Reload" at bounding box center [667, 27] width 39 height 13
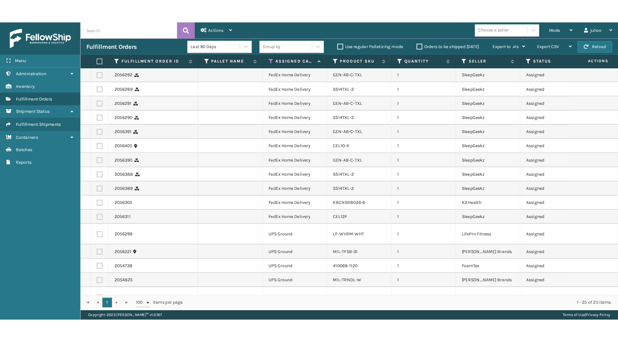
scroll to position [150, 0]
